Goal: Information Seeking & Learning: Check status

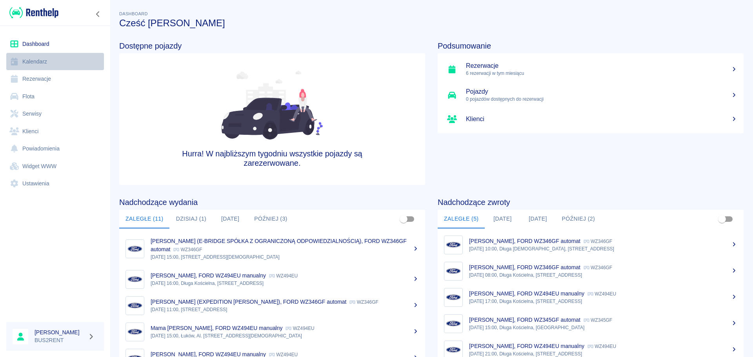
click at [49, 61] on link "Kalendarz" at bounding box center [55, 62] width 98 height 18
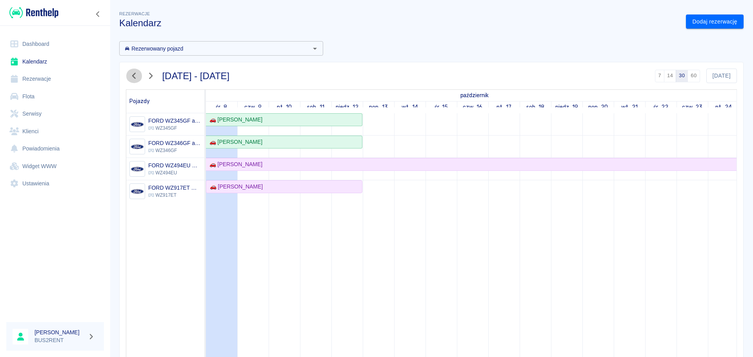
click at [135, 75] on icon "button" at bounding box center [134, 76] width 10 height 8
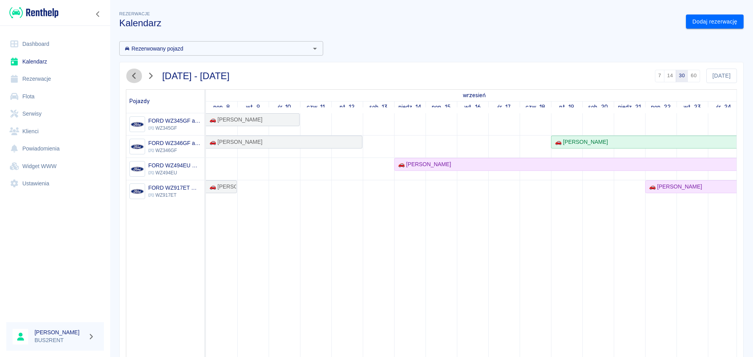
click at [135, 75] on icon "button" at bounding box center [134, 76] width 10 height 8
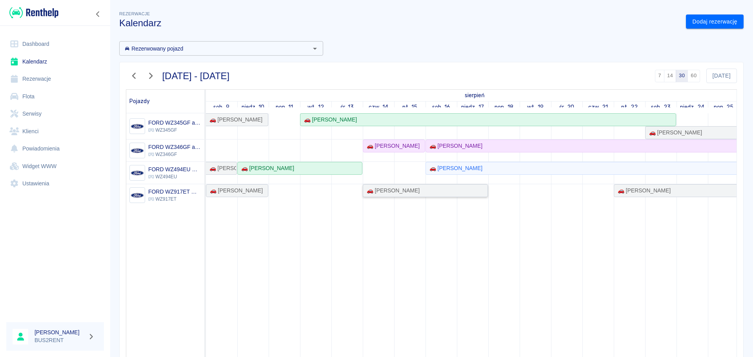
click at [433, 192] on div "🚗 [PERSON_NAME]" at bounding box center [426, 191] width 124 height 8
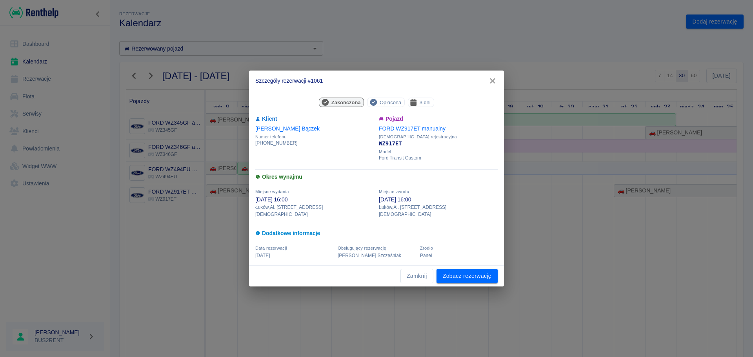
click at [433, 192] on div "Miejsce zwrotu [DATE] 16:00 Łuków , Al. [STREET_ADDRESS][DEMOGRAPHIC_DATA]" at bounding box center [436, 200] width 124 height 35
drag, startPoint x: 433, startPoint y: 192, endPoint x: 434, endPoint y: 199, distance: 6.7
click at [434, 199] on div "Miejsce zwrotu [DATE] 16:00 Łuków , Al. [STREET_ADDRESS][DEMOGRAPHIC_DATA]" at bounding box center [436, 200] width 124 height 35
click at [490, 83] on icon "button" at bounding box center [493, 81] width 10 height 8
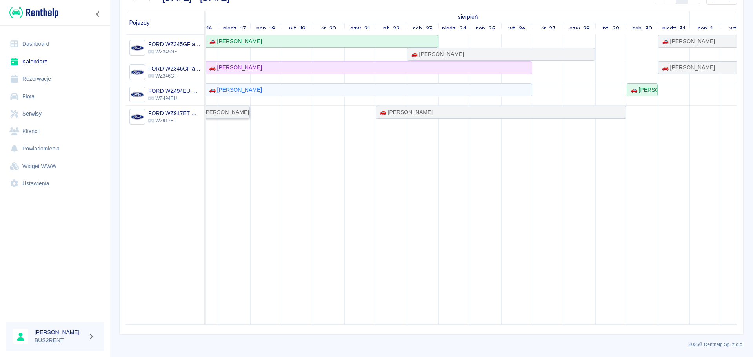
scroll to position [0, 256]
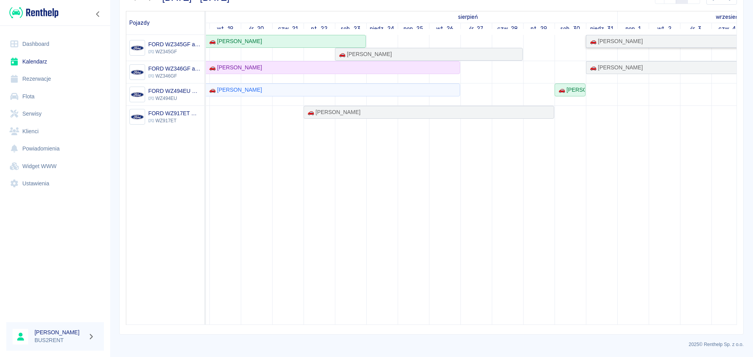
click at [641, 40] on div "🚗 [PERSON_NAME]" at bounding box center [712, 41] width 250 height 8
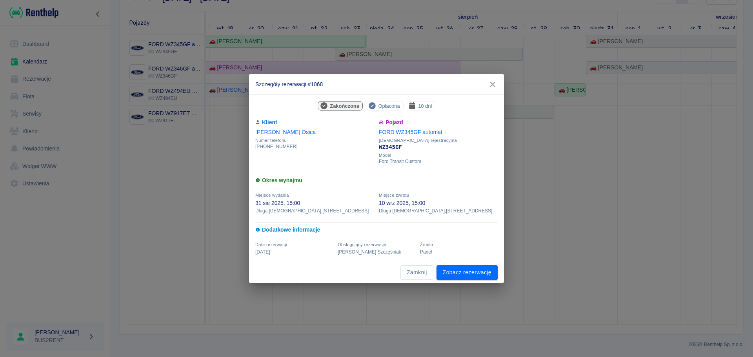
click at [493, 82] on icon "button" at bounding box center [493, 84] width 10 height 8
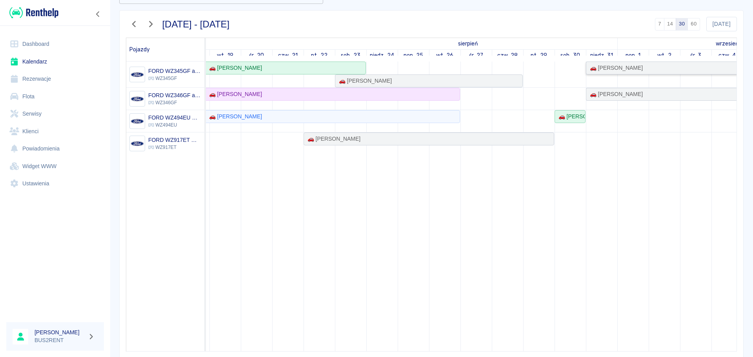
scroll to position [39, 0]
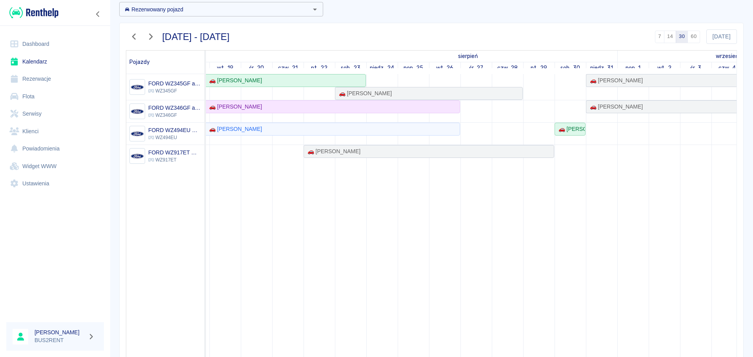
click at [136, 35] on icon "button" at bounding box center [134, 37] width 10 height 8
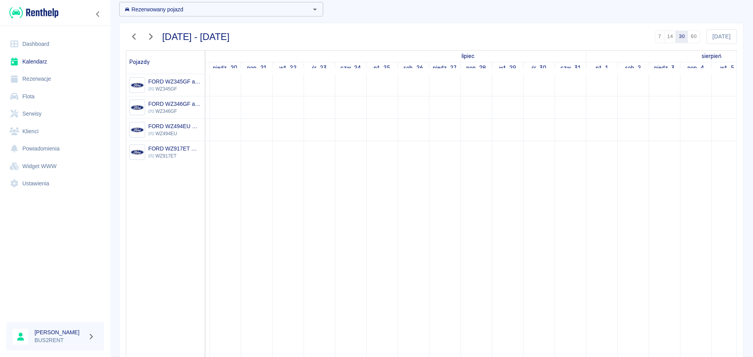
scroll to position [0, 0]
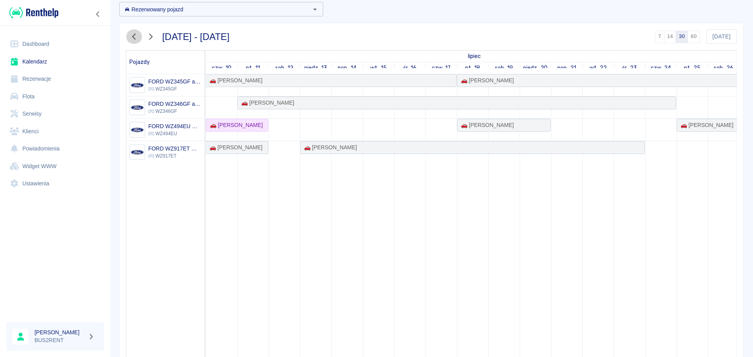
click at [136, 35] on icon "button" at bounding box center [134, 37] width 10 height 8
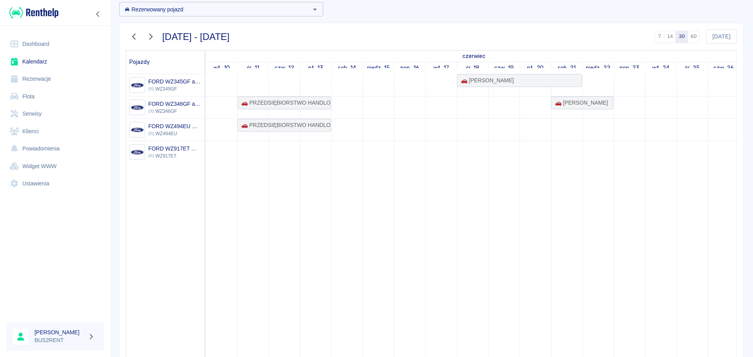
click at [136, 35] on icon "button" at bounding box center [134, 37] width 10 height 8
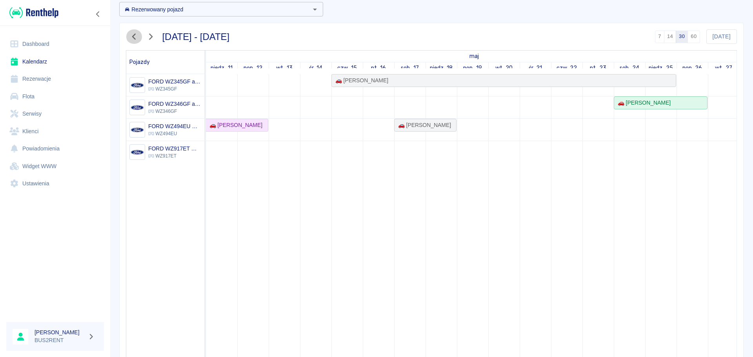
click at [136, 35] on icon "button" at bounding box center [134, 37] width 10 height 8
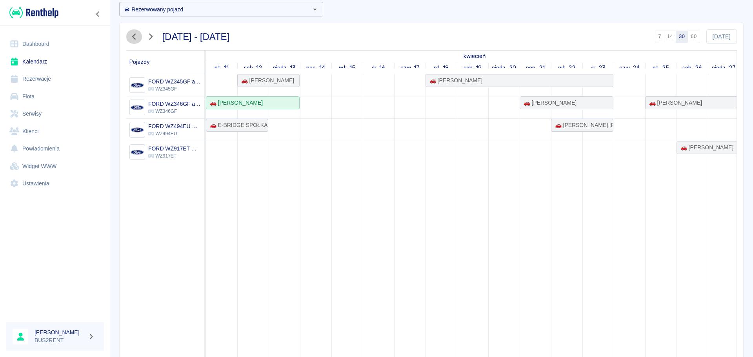
click at [136, 35] on icon "button" at bounding box center [134, 37] width 10 height 8
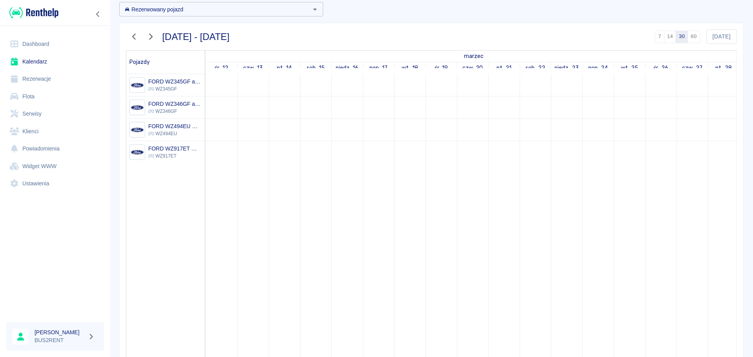
click at [151, 35] on icon "button" at bounding box center [151, 37] width 4 height 6
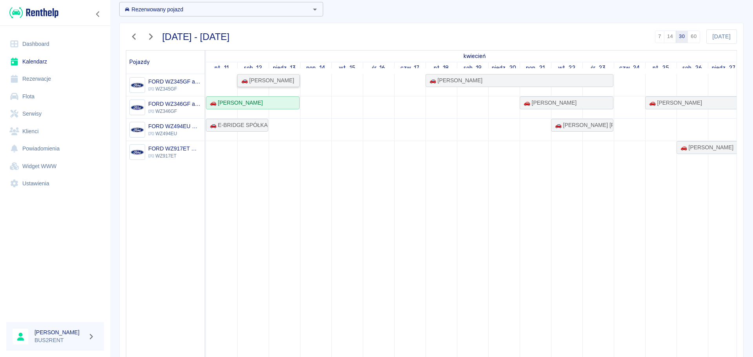
click at [266, 79] on div "🚗 [PERSON_NAME]" at bounding box center [266, 81] width 56 height 8
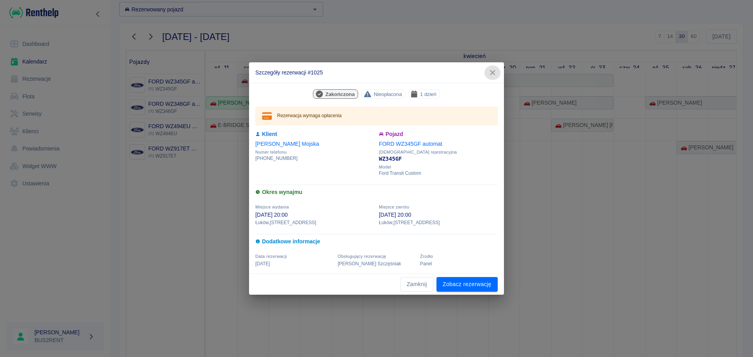
click at [492, 71] on icon "button" at bounding box center [493, 73] width 10 height 8
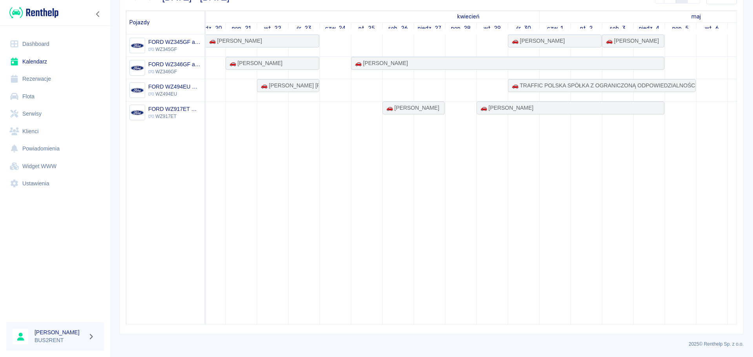
scroll to position [0, 295]
click at [551, 40] on div "🚗 [PERSON_NAME]" at bounding box center [536, 41] width 56 height 8
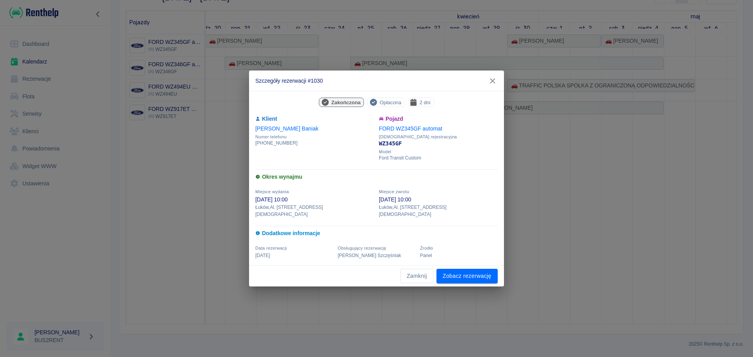
click at [492, 84] on icon "button" at bounding box center [492, 80] width 5 height 5
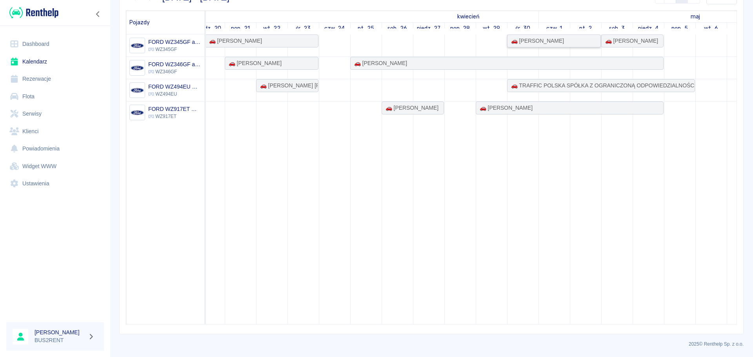
click at [534, 41] on div "🚗 [PERSON_NAME]" at bounding box center [536, 41] width 56 height 8
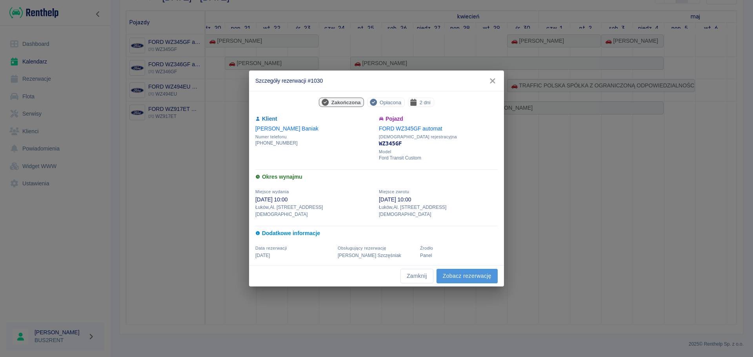
click at [457, 274] on link "Zobacz rezerwację" at bounding box center [467, 276] width 61 height 15
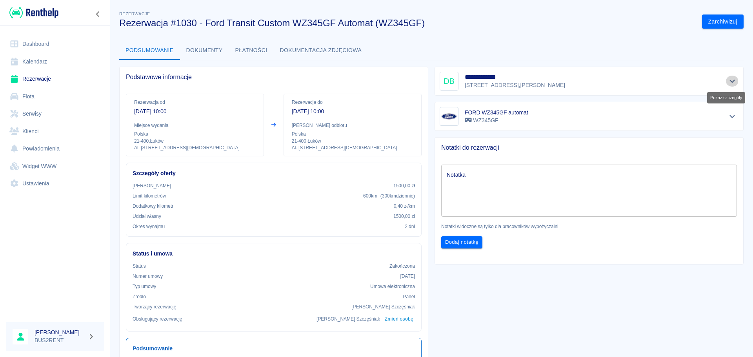
click at [728, 80] on icon "Pokaż szczegóły" at bounding box center [732, 81] width 9 height 7
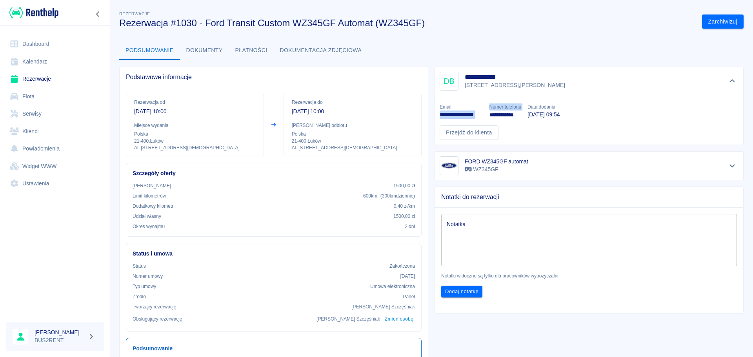
drag, startPoint x: 437, startPoint y: 114, endPoint x: 481, endPoint y: 114, distance: 43.9
click at [481, 114] on div "**********" at bounding box center [586, 118] width 305 height 43
copy div "**********"
click at [200, 50] on button "Dokumenty" at bounding box center [204, 50] width 49 height 19
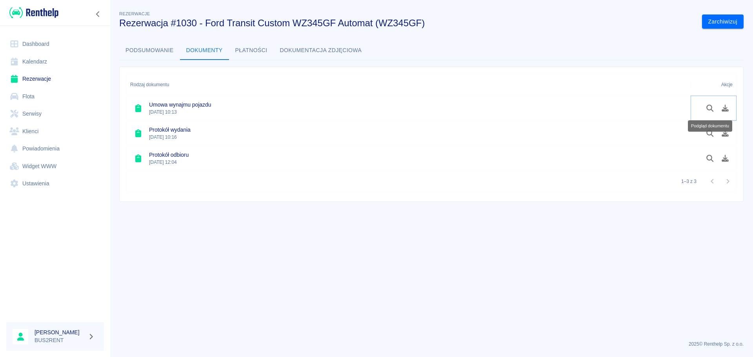
click at [707, 109] on icon "Podgląd dokumentu" at bounding box center [710, 108] width 7 height 7
click at [157, 50] on button "Podsumowanie" at bounding box center [149, 50] width 61 height 19
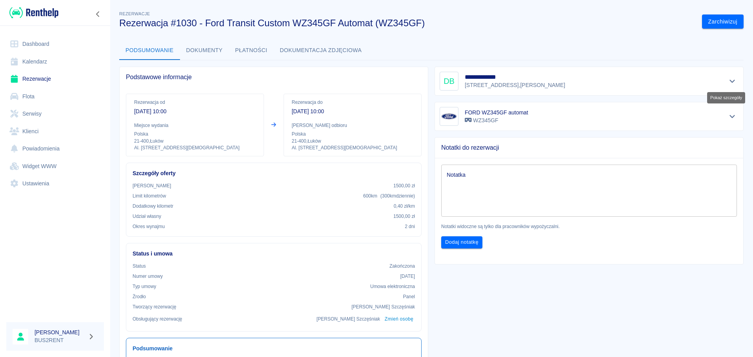
click at [728, 80] on icon "Pokaż szczegóły" at bounding box center [732, 81] width 9 height 7
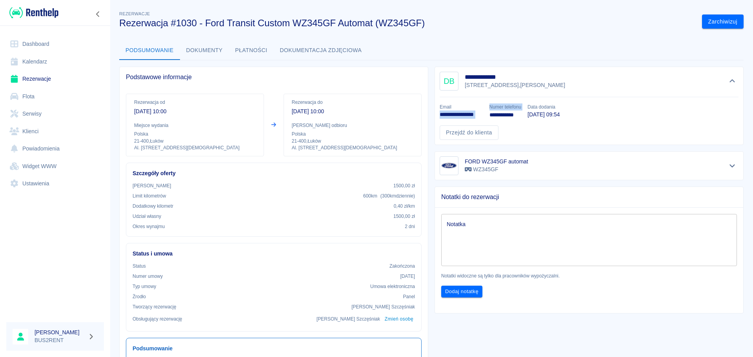
drag, startPoint x: 438, startPoint y: 115, endPoint x: 481, endPoint y: 115, distance: 42.8
click at [481, 115] on div "**********" at bounding box center [586, 118] width 305 height 43
drag, startPoint x: 471, startPoint y: 115, endPoint x: 459, endPoint y: 116, distance: 12.3
click at [459, 116] on p "**********" at bounding box center [462, 115] width 44 height 8
drag, startPoint x: 481, startPoint y: 114, endPoint x: 446, endPoint y: 113, distance: 34.5
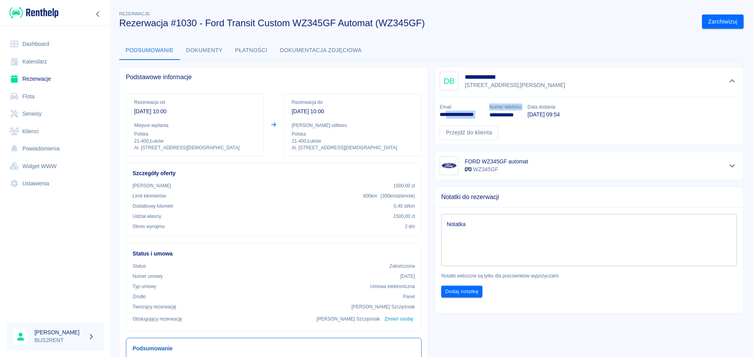
click at [446, 113] on div "**********" at bounding box center [586, 118] width 305 height 43
click at [445, 113] on p "**********" at bounding box center [462, 115] width 44 height 8
drag, startPoint x: 437, startPoint y: 113, endPoint x: 480, endPoint y: 115, distance: 42.8
click at [480, 115] on p "**********" at bounding box center [462, 115] width 44 height 8
copy p "**********"
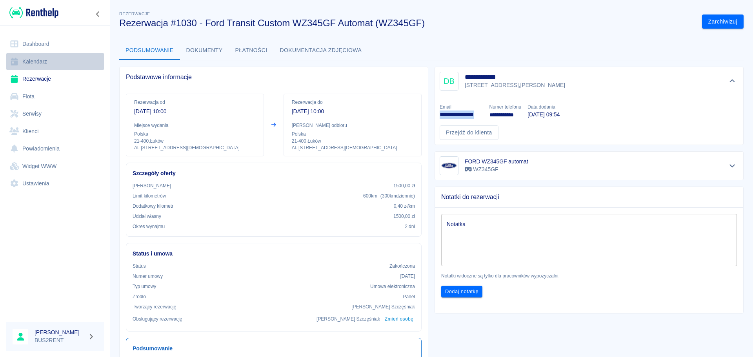
click at [51, 62] on link "Kalendarz" at bounding box center [55, 62] width 98 height 18
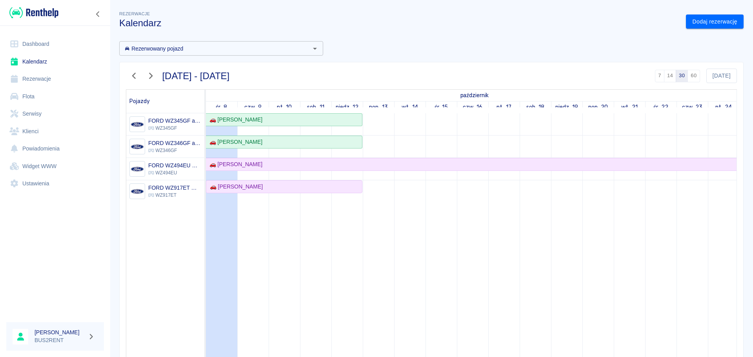
click at [135, 75] on icon "button" at bounding box center [134, 76] width 10 height 8
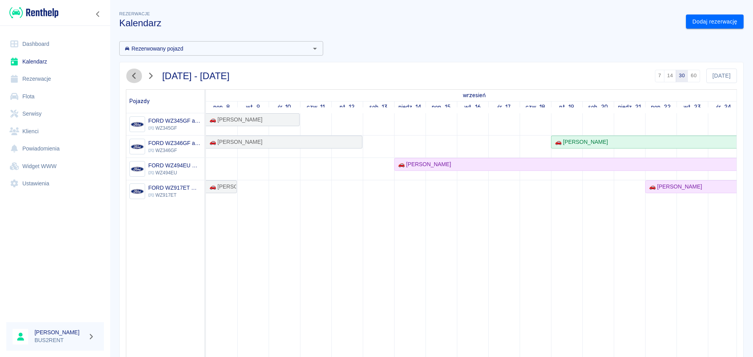
click at [136, 78] on icon "button" at bounding box center [134, 76] width 10 height 8
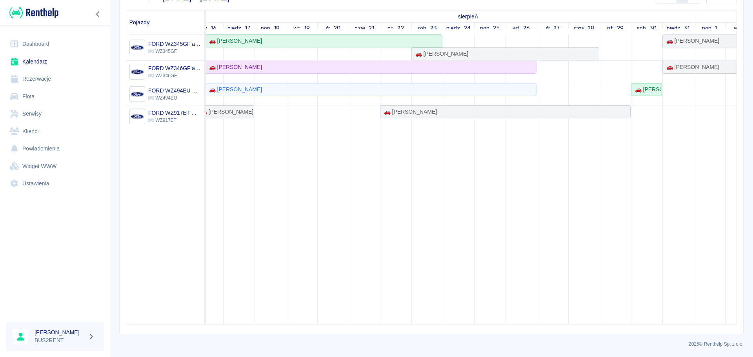
scroll to position [0, 244]
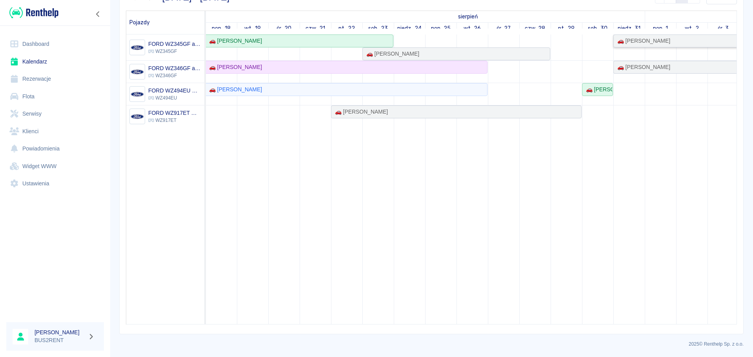
click at [657, 44] on div "🚗 [PERSON_NAME]" at bounding box center [642, 41] width 56 height 8
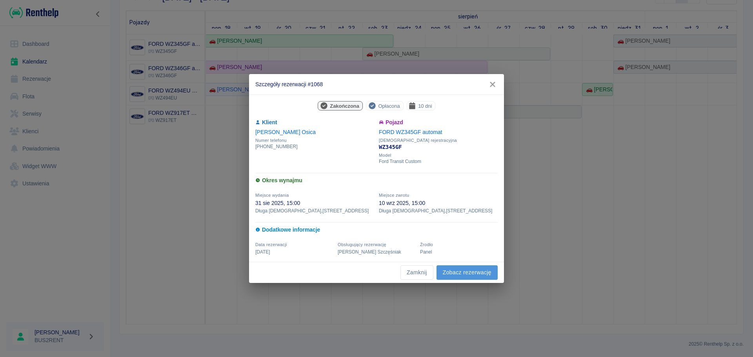
click at [470, 271] on link "Zobacz rezerwację" at bounding box center [467, 273] width 61 height 15
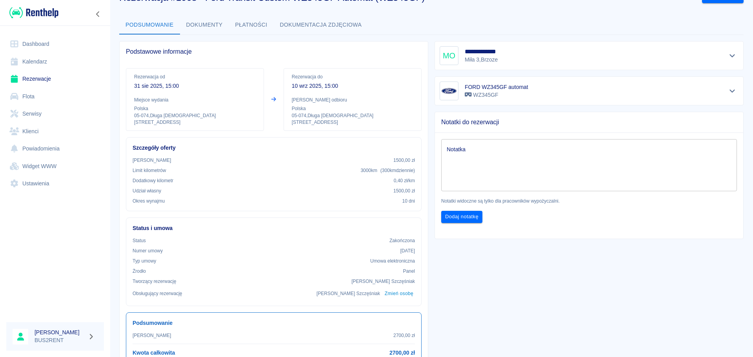
scroll to position [39, 0]
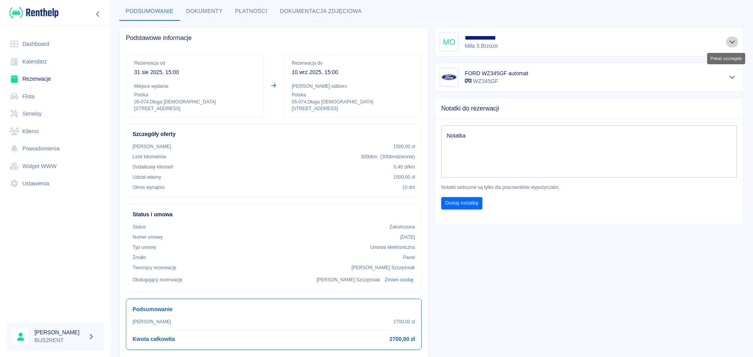
click at [728, 45] on icon "Pokaż szczegóły" at bounding box center [732, 41] width 9 height 7
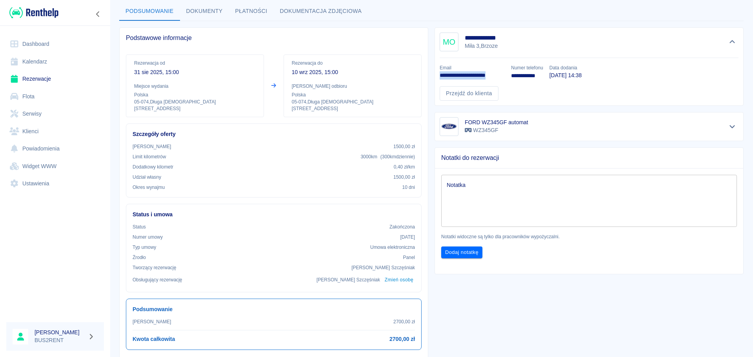
drag, startPoint x: 438, startPoint y: 76, endPoint x: 501, endPoint y: 77, distance: 62.8
click at [501, 77] on p "**********" at bounding box center [472, 75] width 65 height 8
copy p "**********"
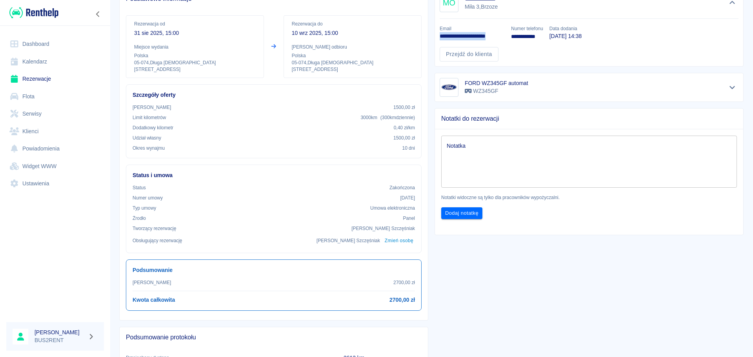
scroll to position [0, 0]
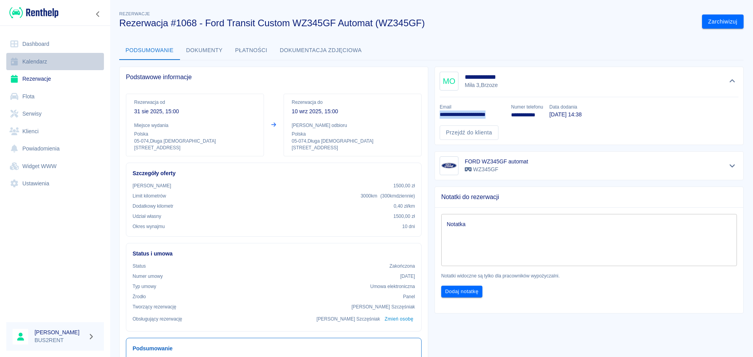
click at [46, 66] on link "Kalendarz" at bounding box center [55, 62] width 98 height 18
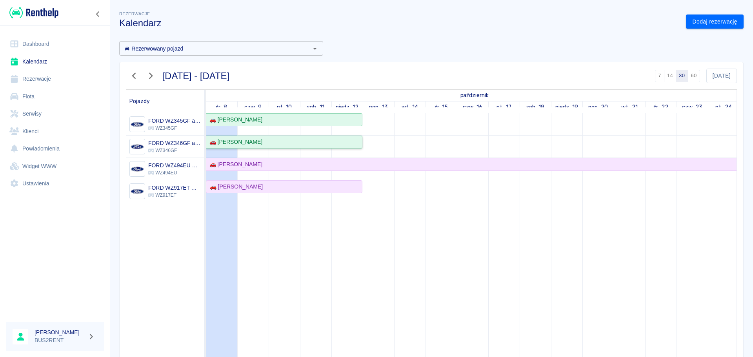
click at [241, 142] on div "🚗 [PERSON_NAME]" at bounding box center [234, 142] width 56 height 8
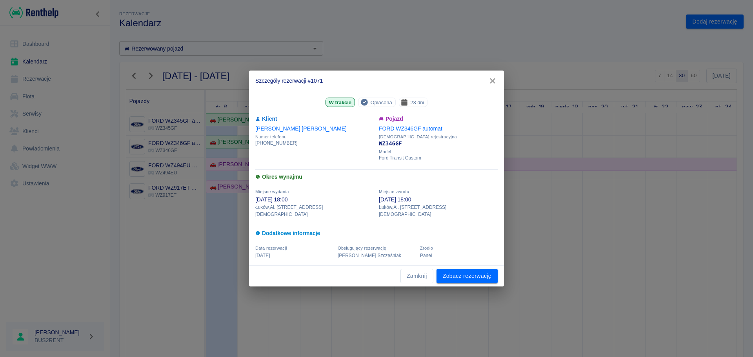
click at [495, 85] on icon "button" at bounding box center [493, 81] width 10 height 8
